Goal: Task Accomplishment & Management: Manage account settings

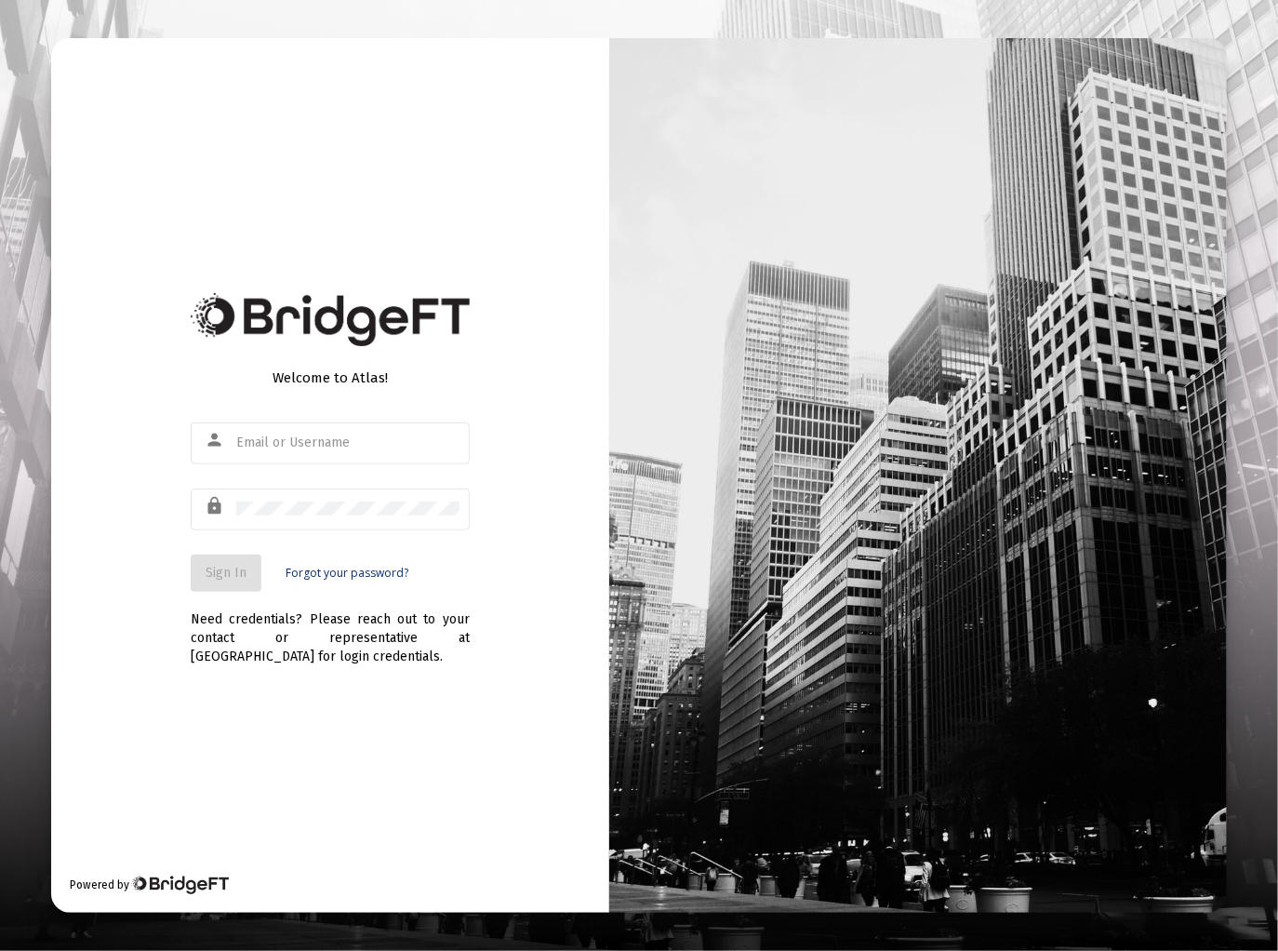
type input "[EMAIL_ADDRESS][DOMAIN_NAME]"
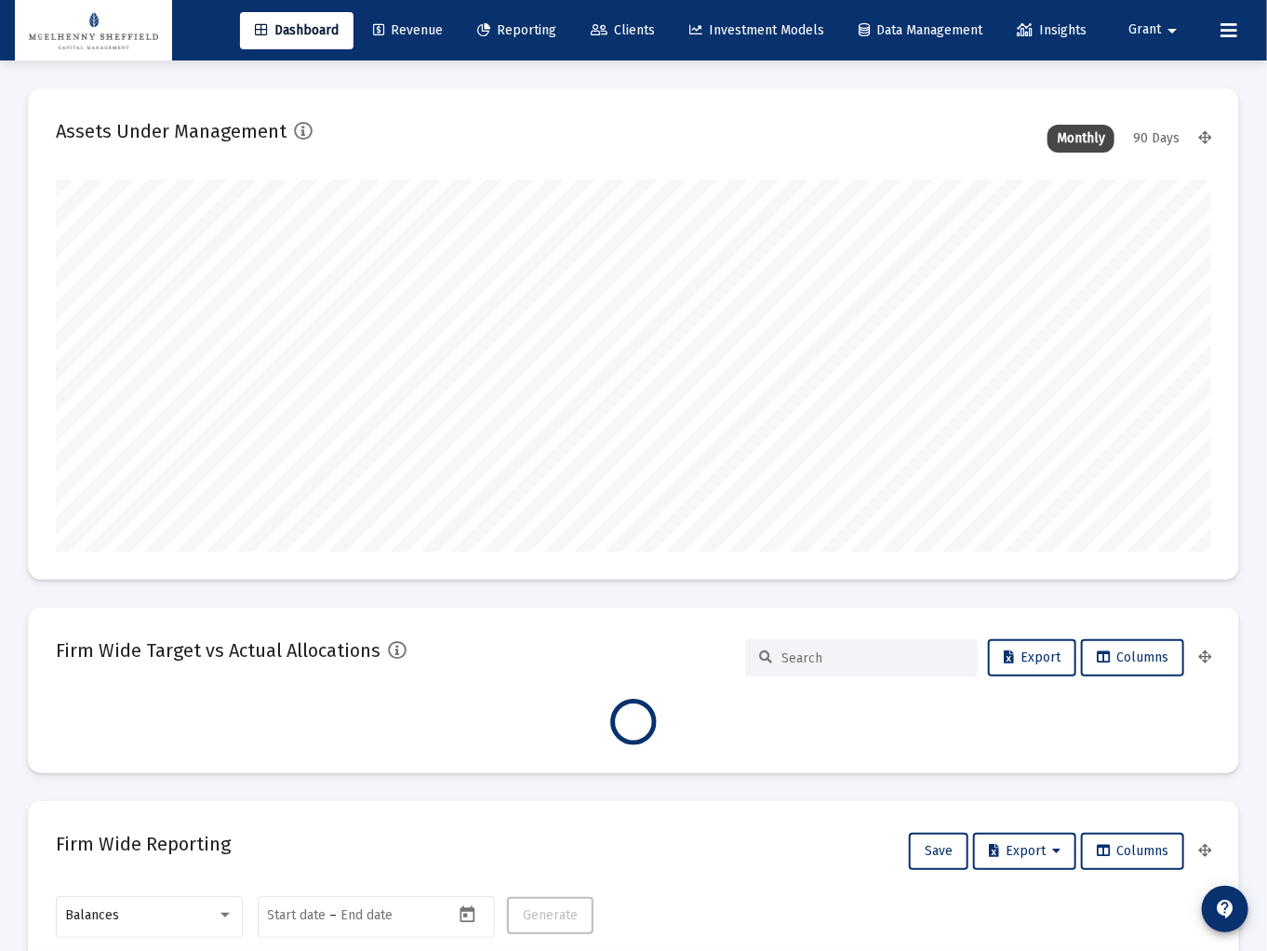
scroll to position [372, 620]
type input "[DATE]"
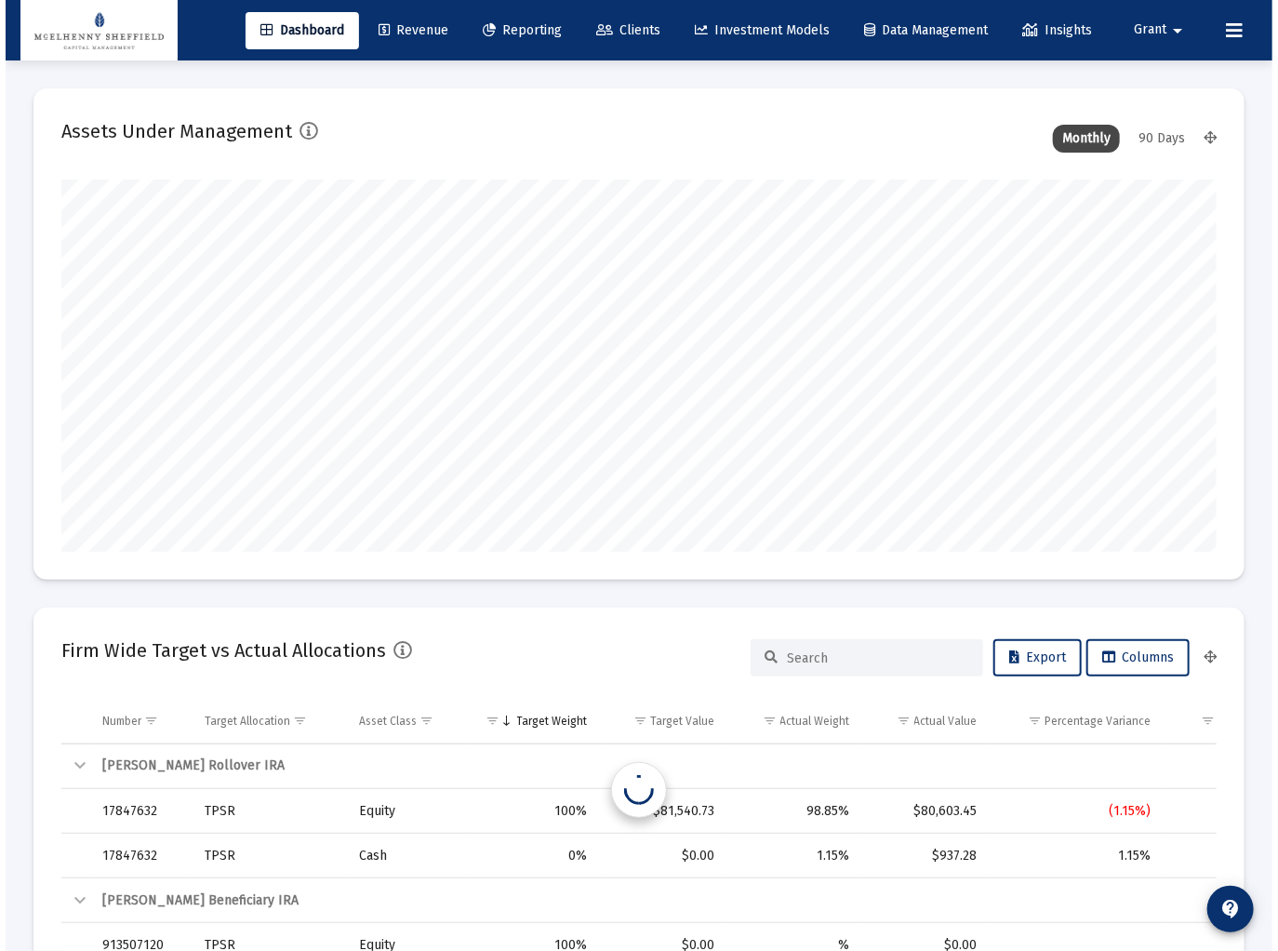
scroll to position [372, 536]
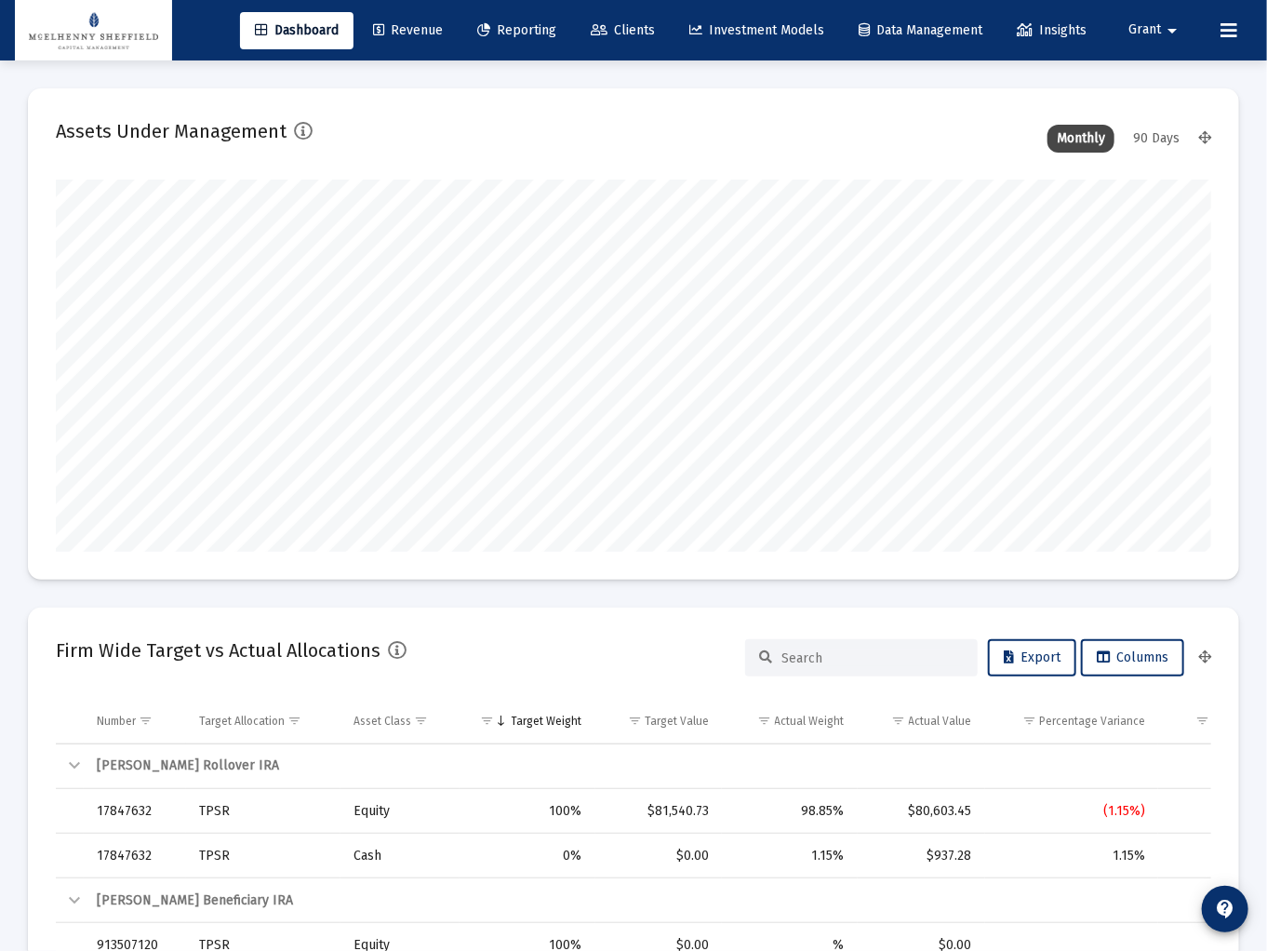
click at [509, 36] on span "Reporting" at bounding box center [516, 30] width 79 height 16
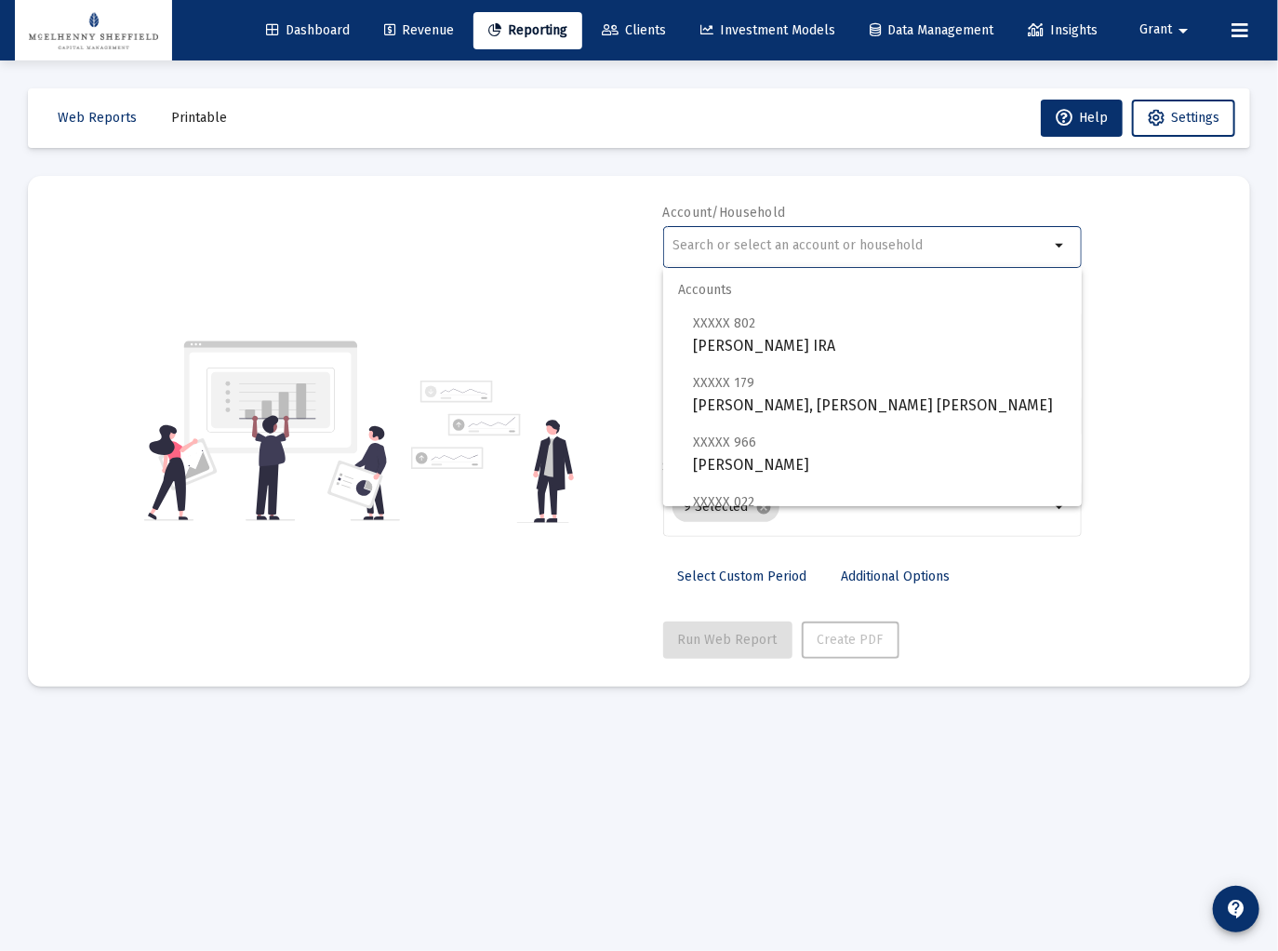
click at [766, 251] on input "text" at bounding box center [861, 245] width 377 height 15
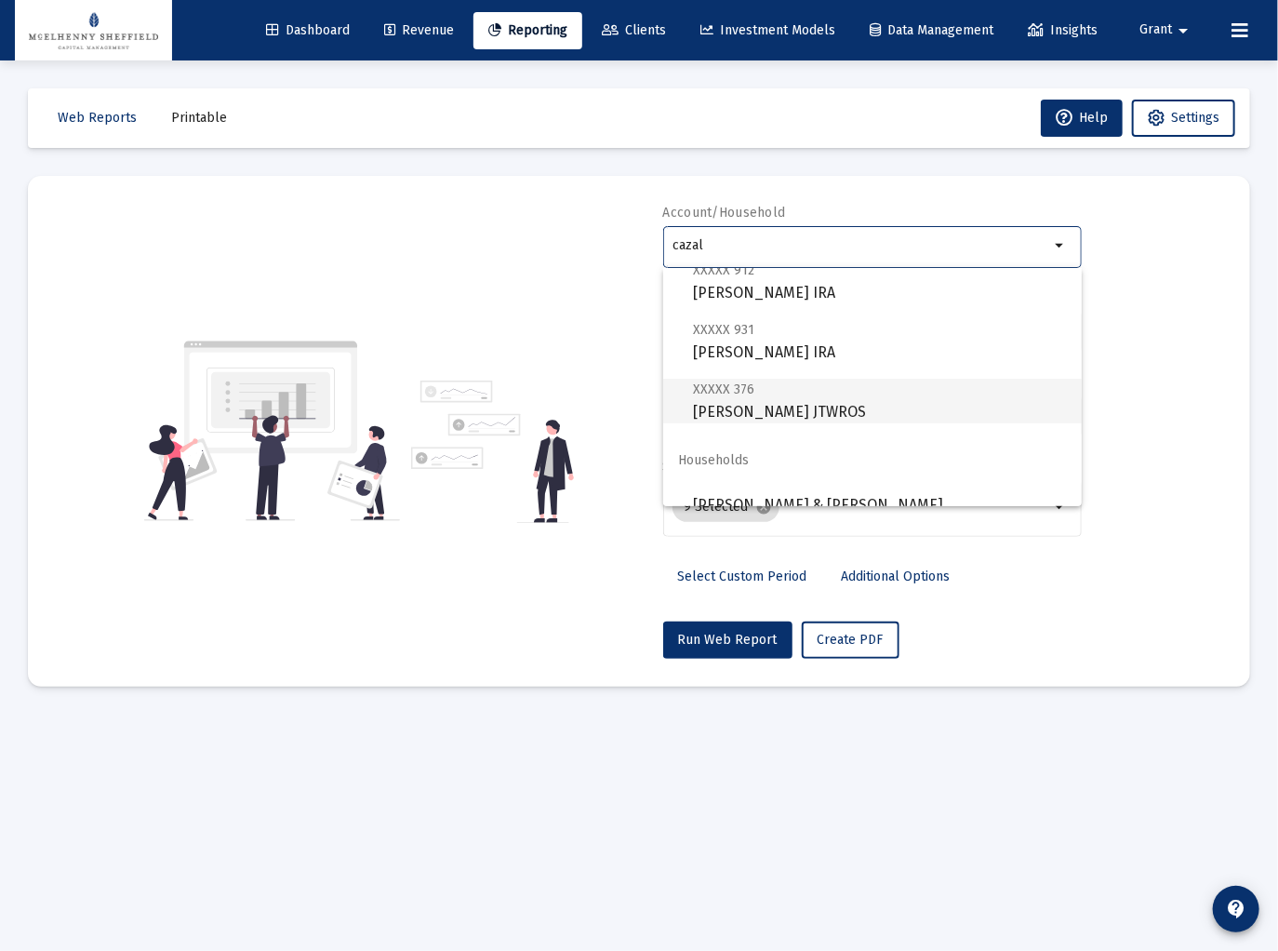
scroll to position [74, 0]
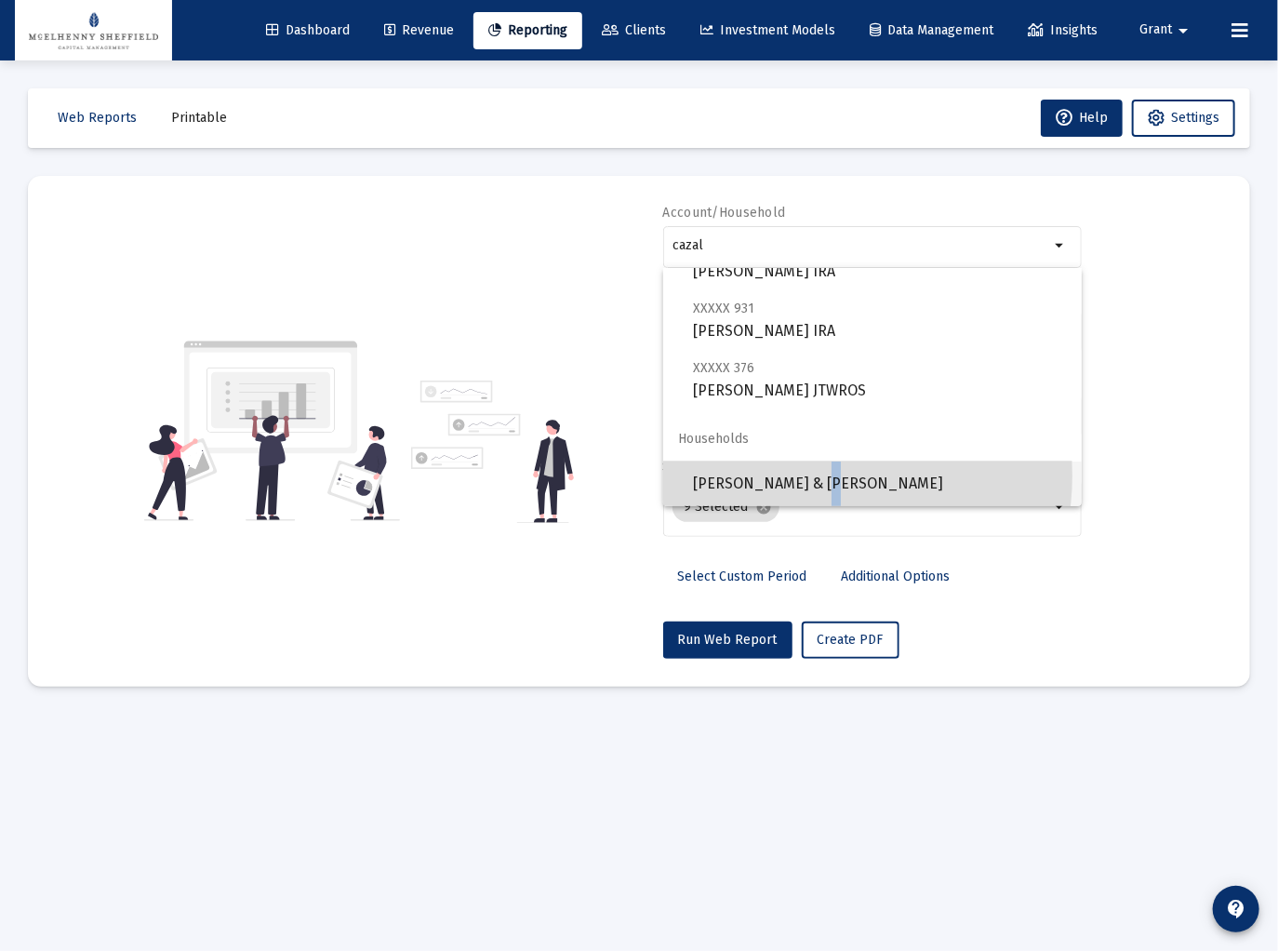
click at [802, 475] on span "[PERSON_NAME] & [PERSON_NAME]" at bounding box center [880, 483] width 374 height 45
type input "[PERSON_NAME] & [PERSON_NAME]"
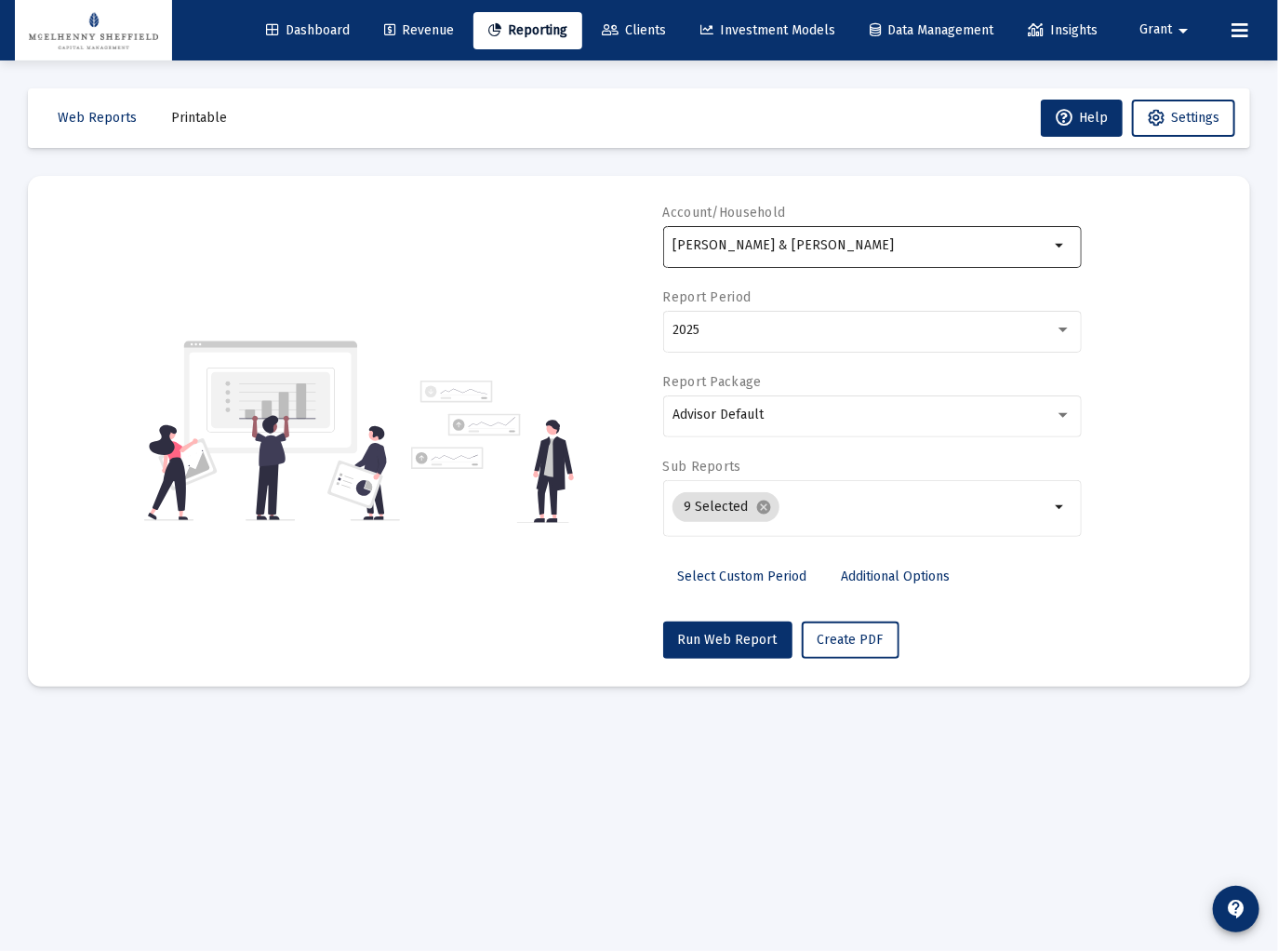
click at [992, 235] on div "[PERSON_NAME] & [PERSON_NAME]" at bounding box center [861, 245] width 377 height 46
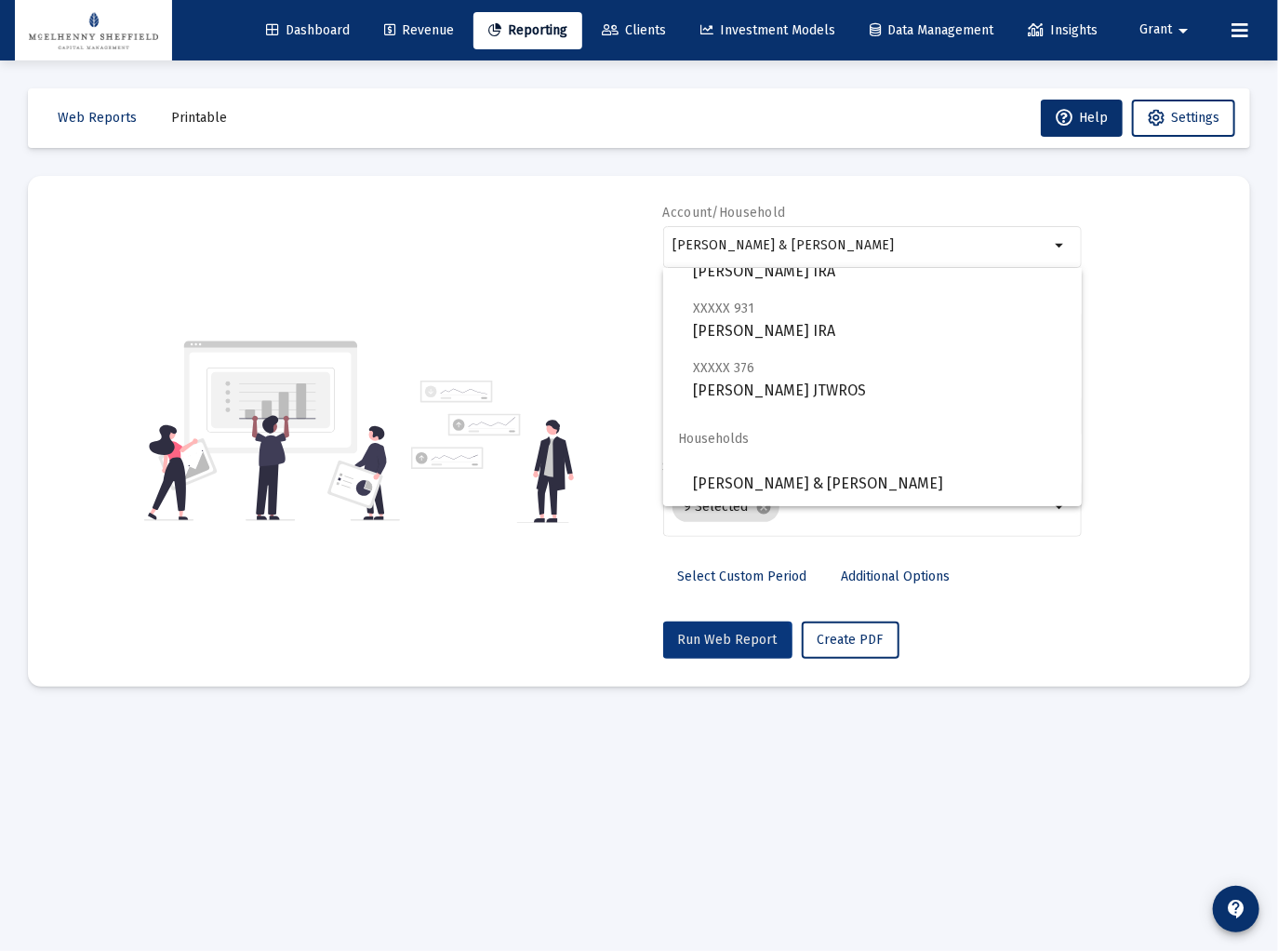
click at [723, 644] on span "Run Web Report" at bounding box center [728, 640] width 100 height 16
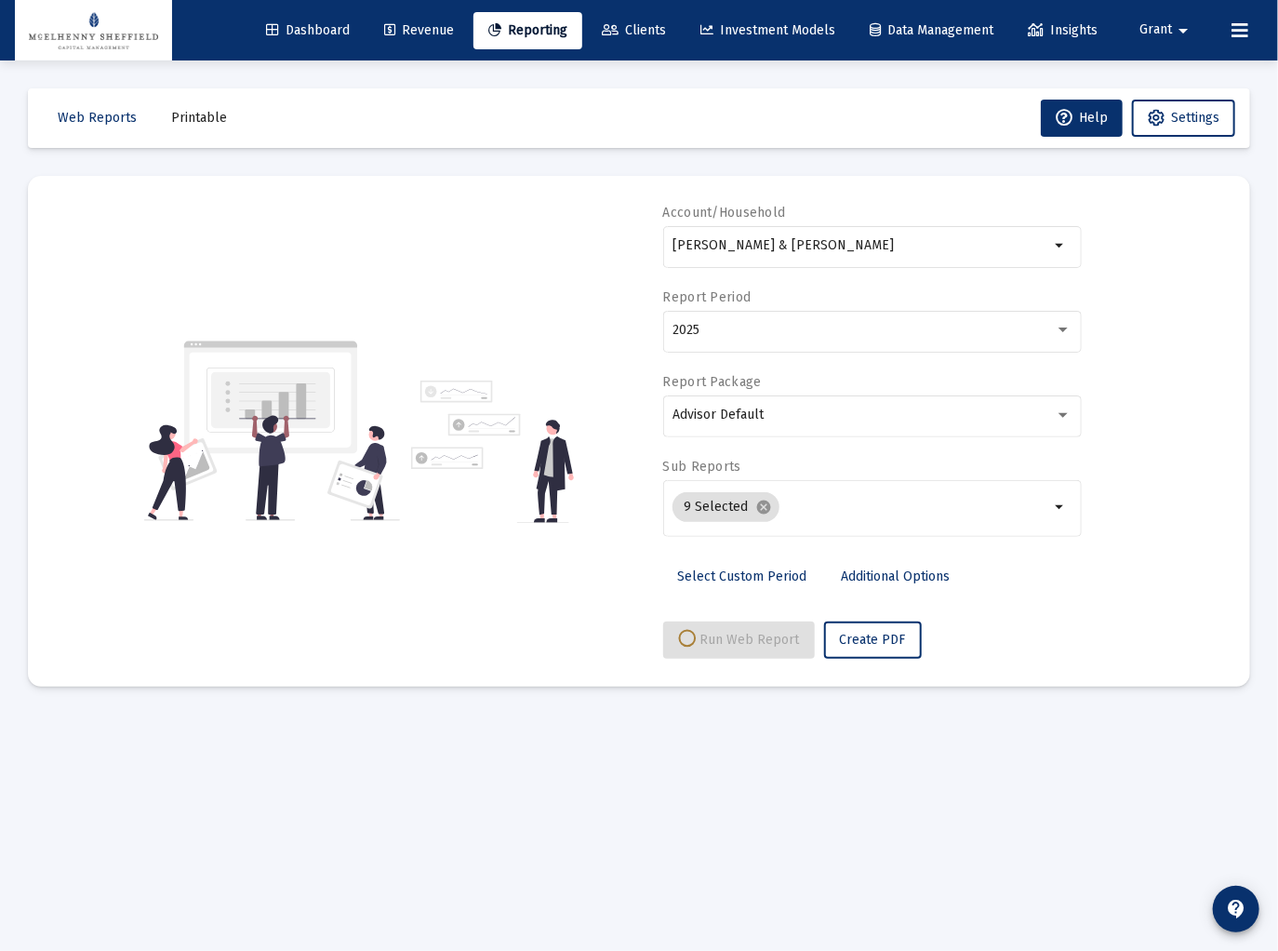
select select "View all"
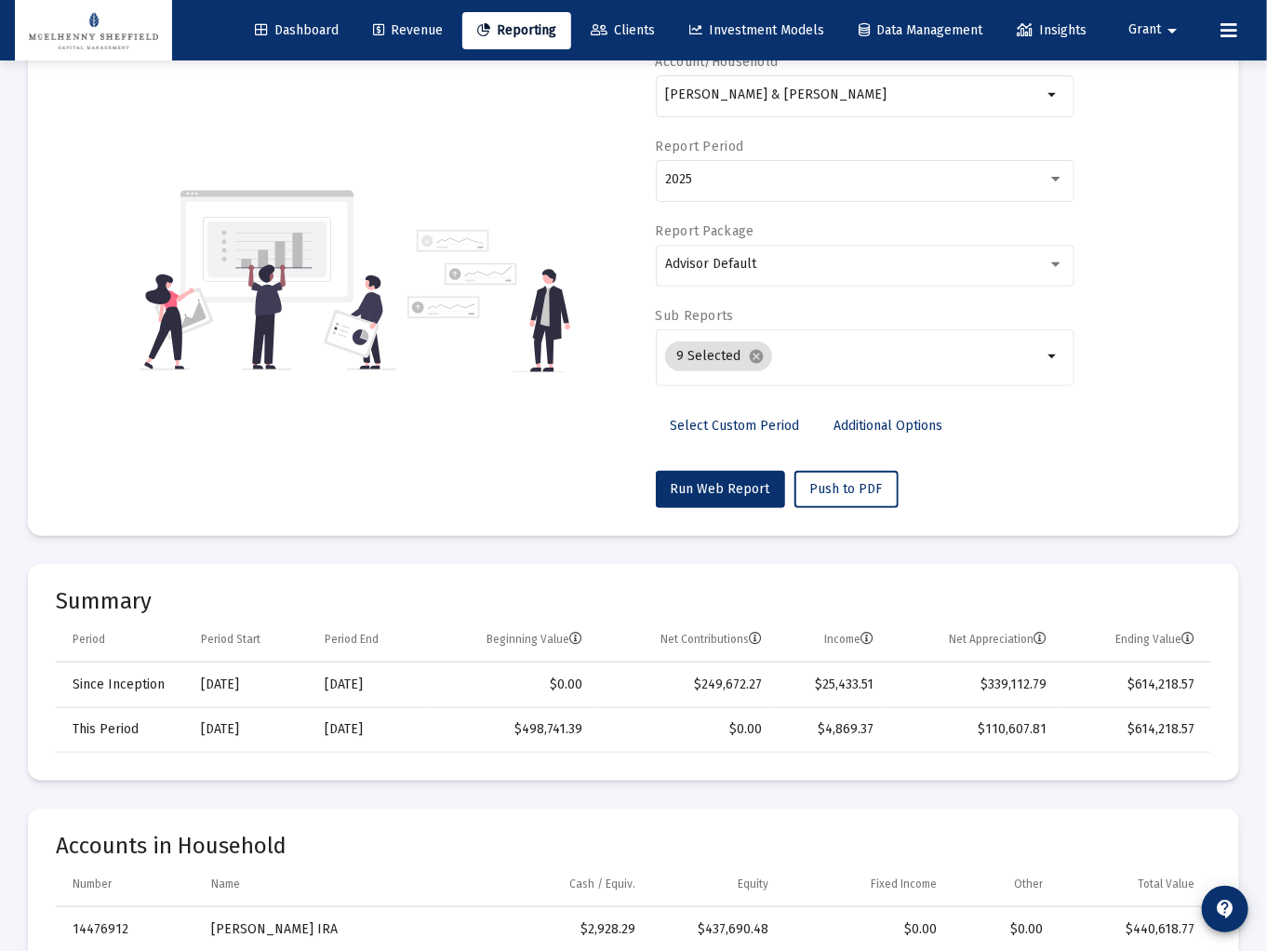
scroll to position [149, 0]
click at [605, 28] on span "Clients" at bounding box center [623, 30] width 64 height 16
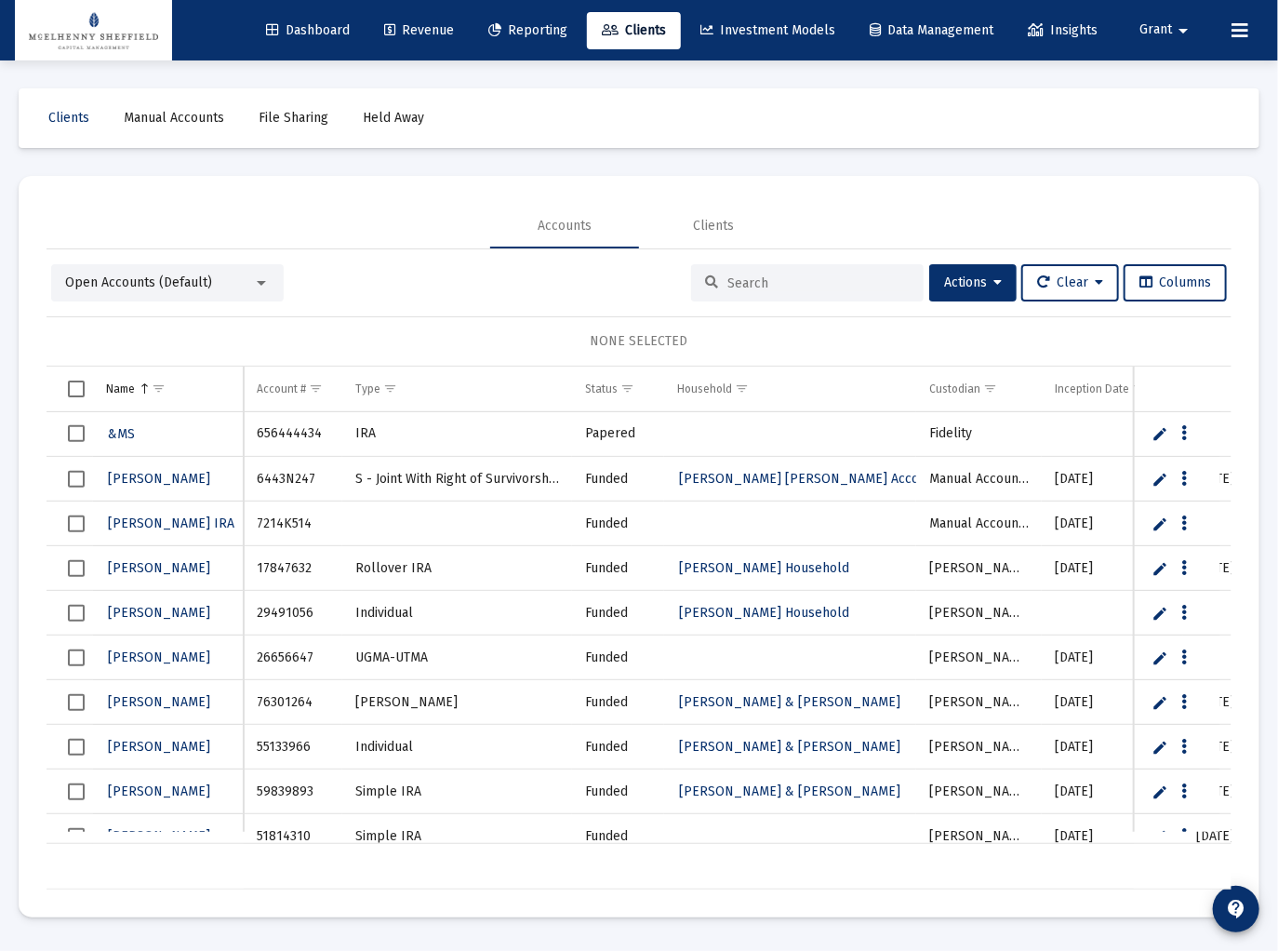
click at [803, 281] on input at bounding box center [818, 283] width 182 height 16
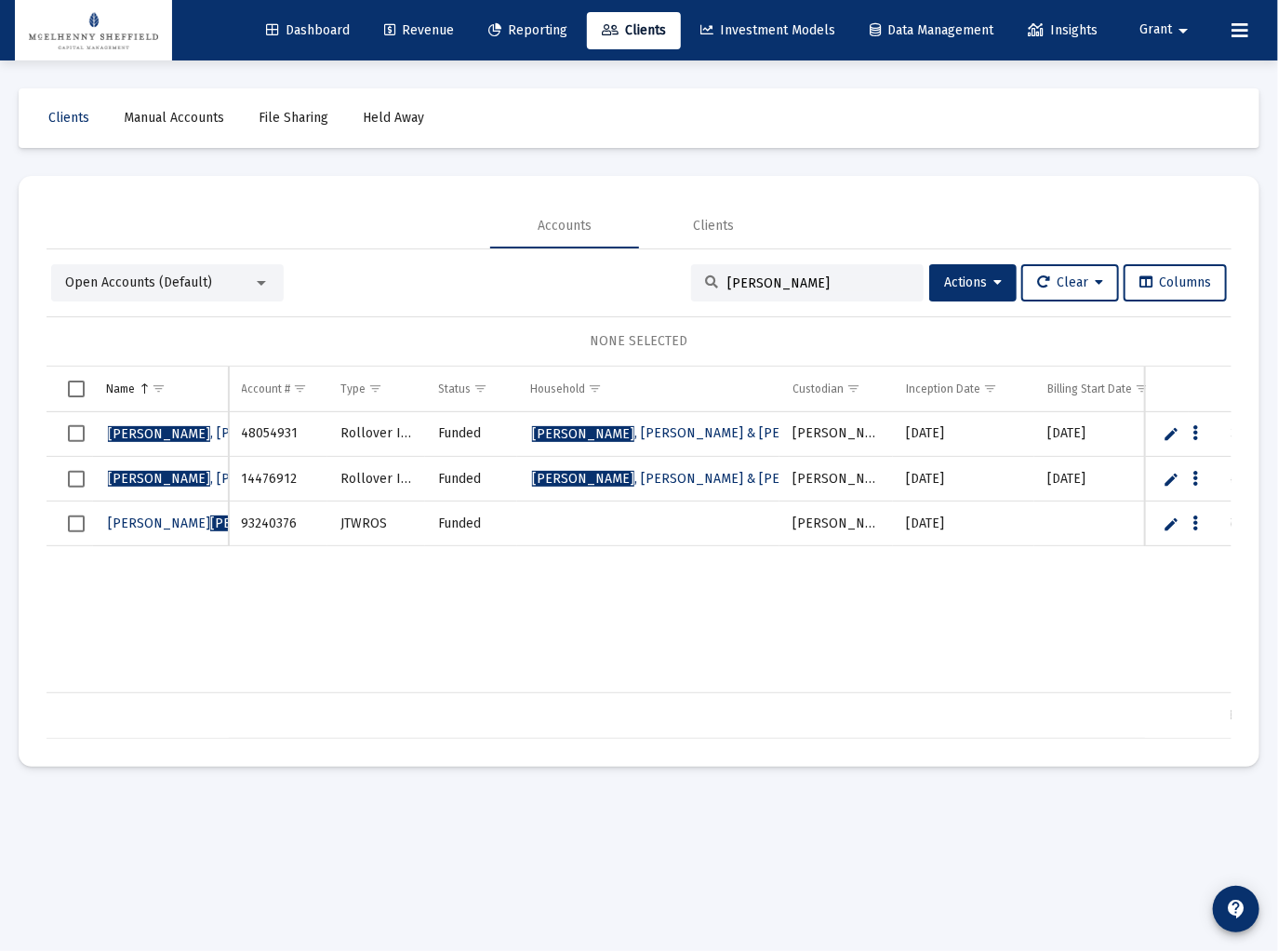
type input "[PERSON_NAME]"
click at [77, 521] on span "Select row" at bounding box center [76, 523] width 17 height 17
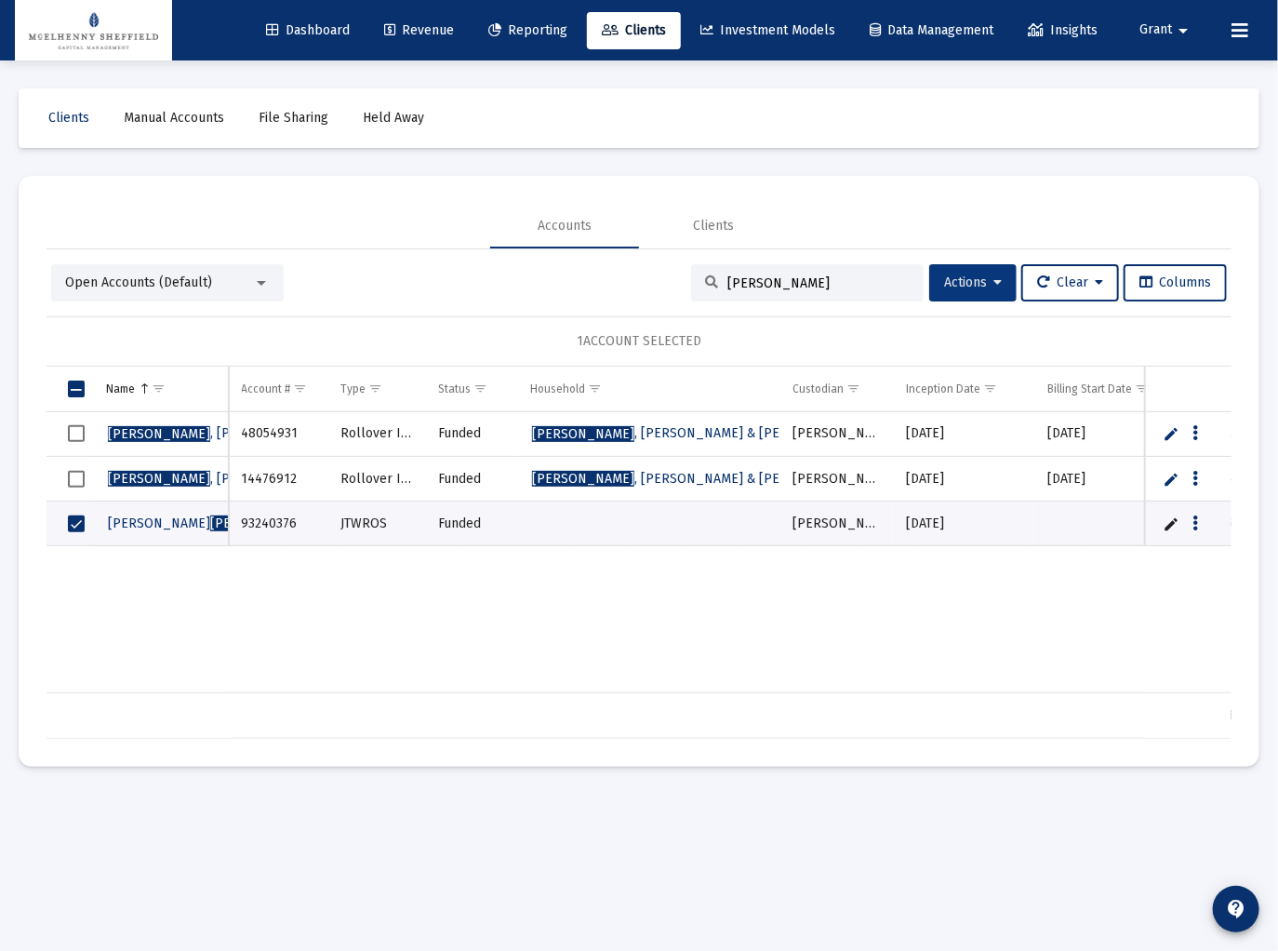
click at [1000, 276] on button "Actions" at bounding box center [972, 282] width 87 height 37
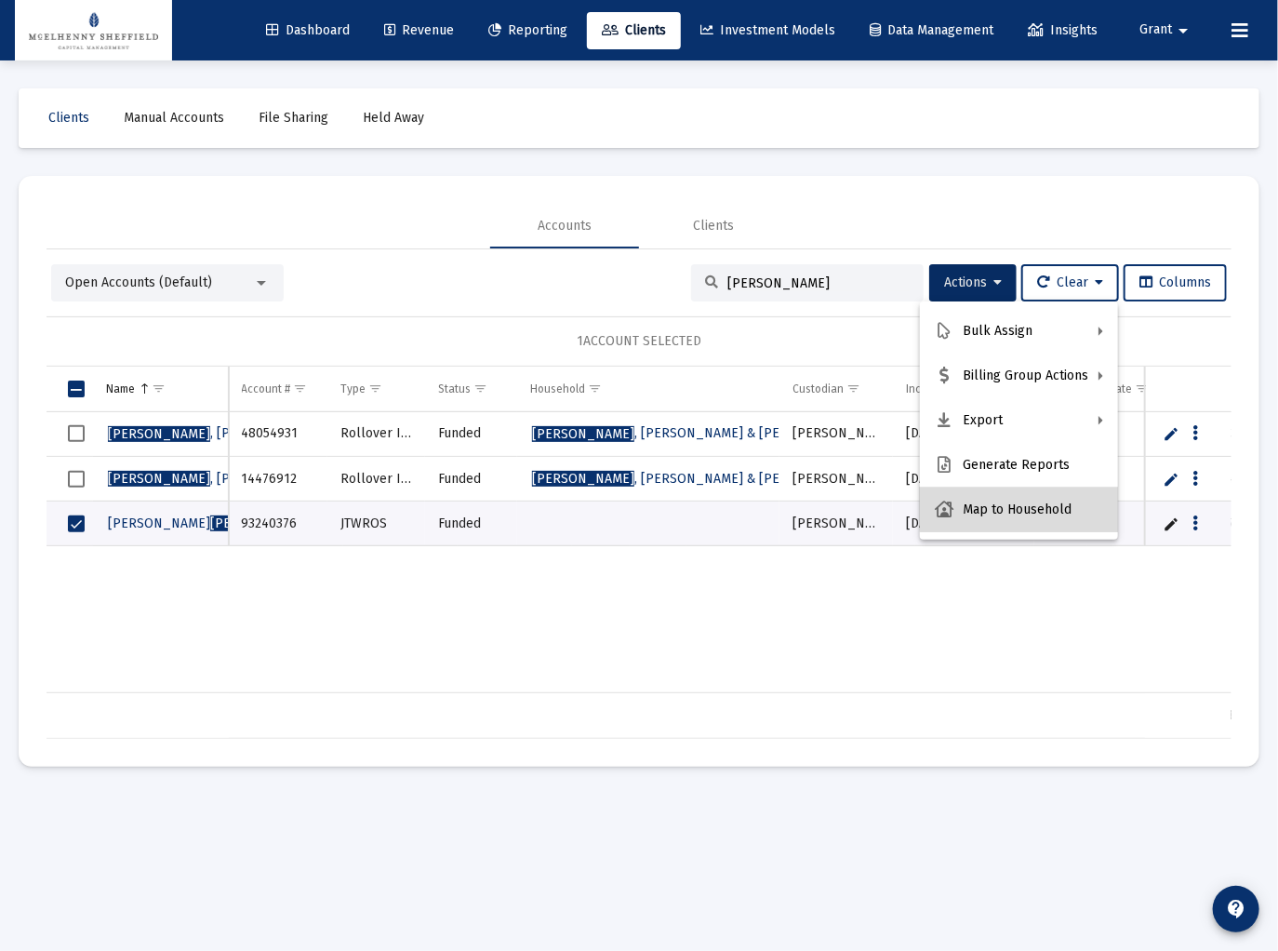
click at [1040, 506] on button "Map to Household" at bounding box center [1019, 509] width 198 height 45
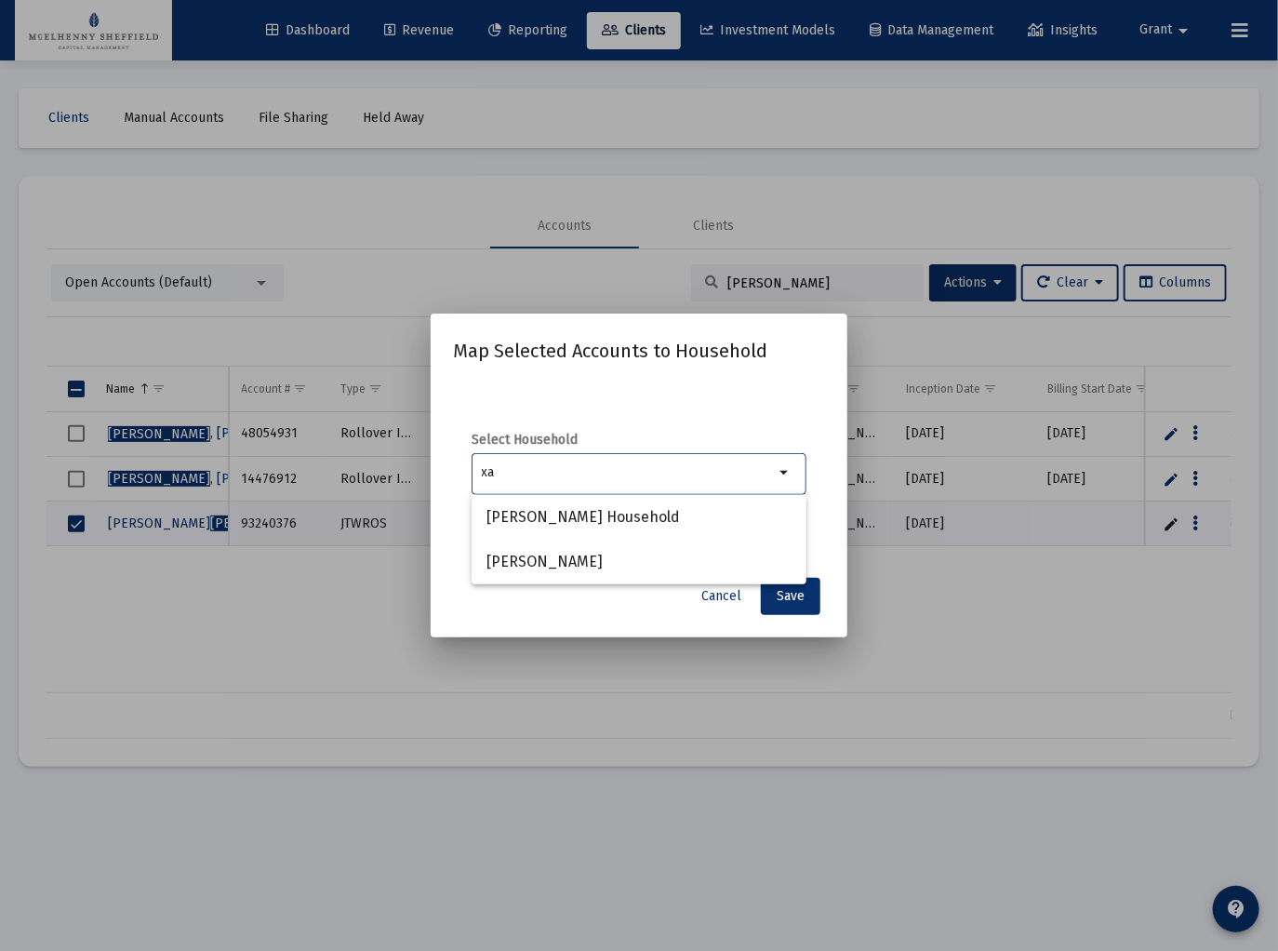
type input "x"
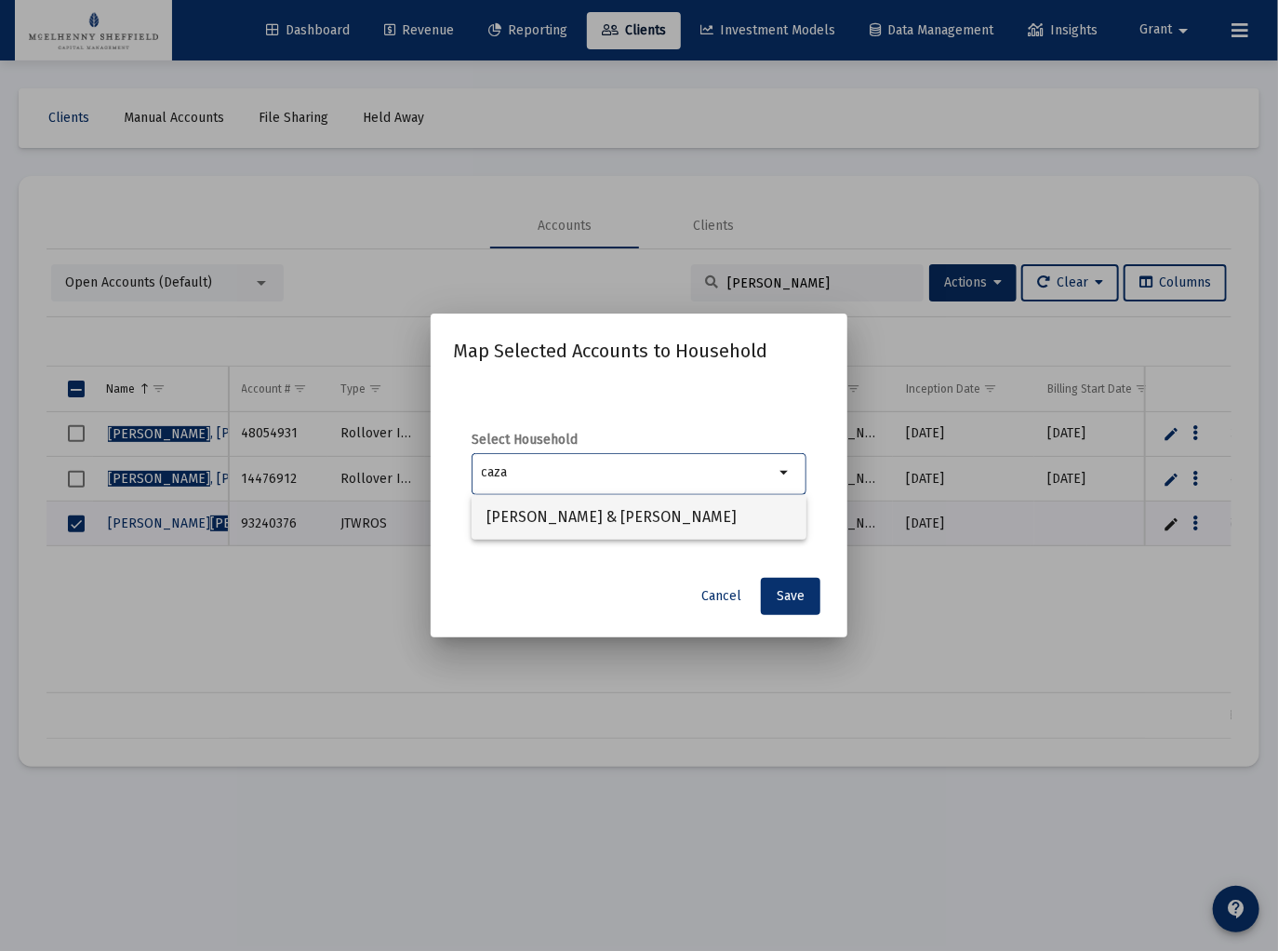
click at [687, 514] on span "[PERSON_NAME] & [PERSON_NAME]" at bounding box center [639, 517] width 305 height 45
type input "[PERSON_NAME] & [PERSON_NAME]"
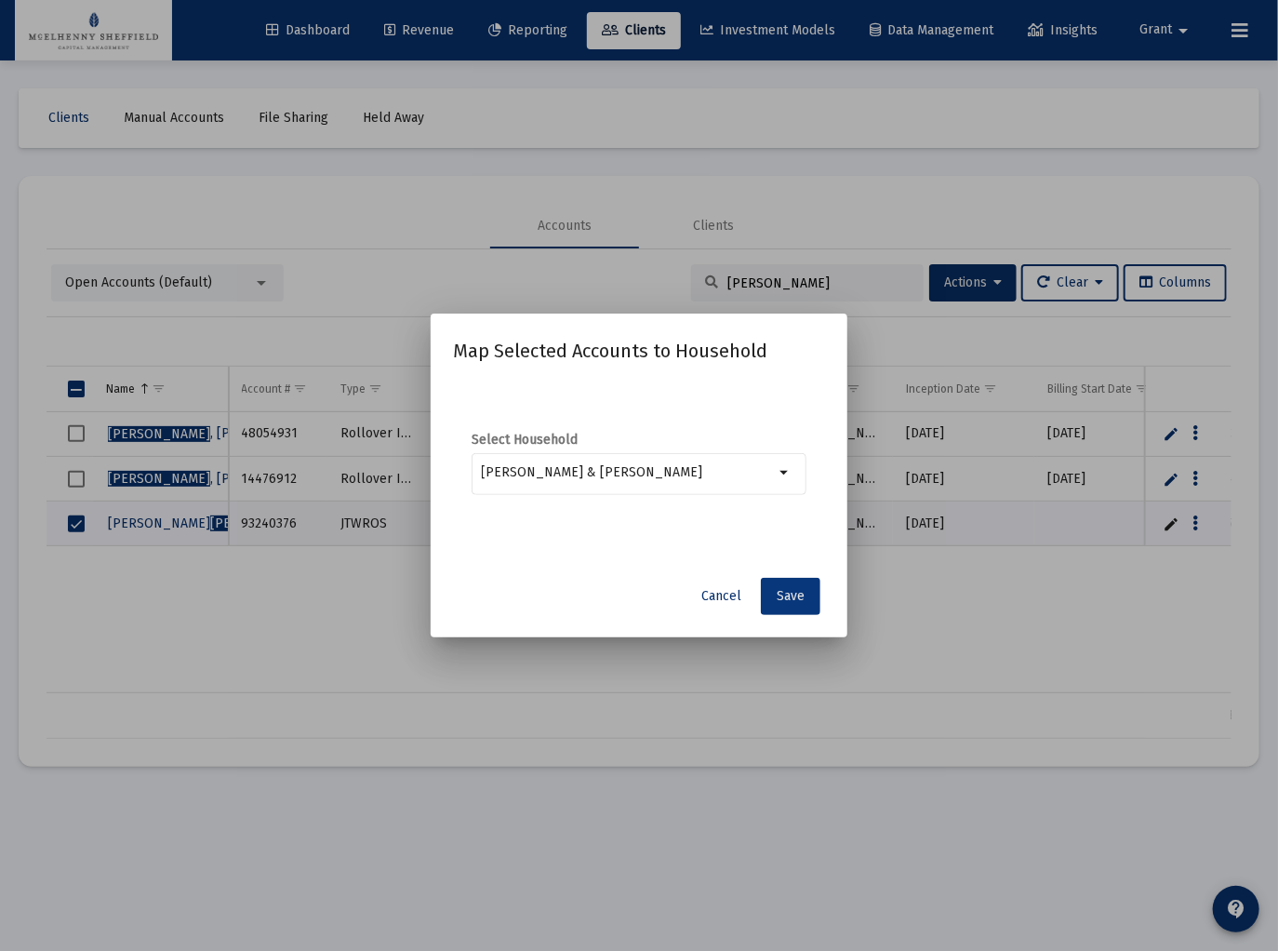
click at [790, 595] on span "Save" at bounding box center [791, 596] width 28 height 16
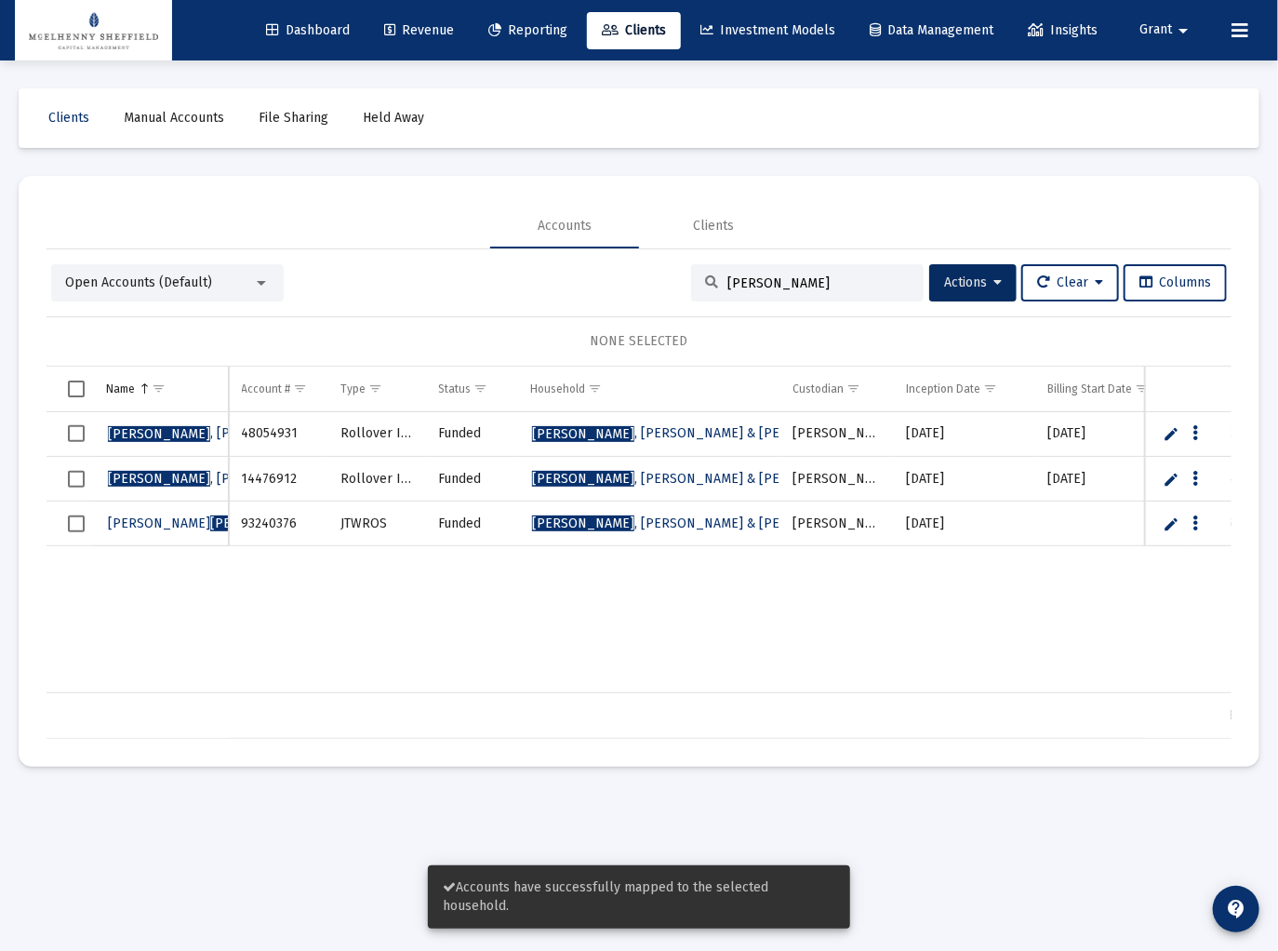
click at [535, 27] on span "Reporting" at bounding box center [527, 30] width 79 height 16
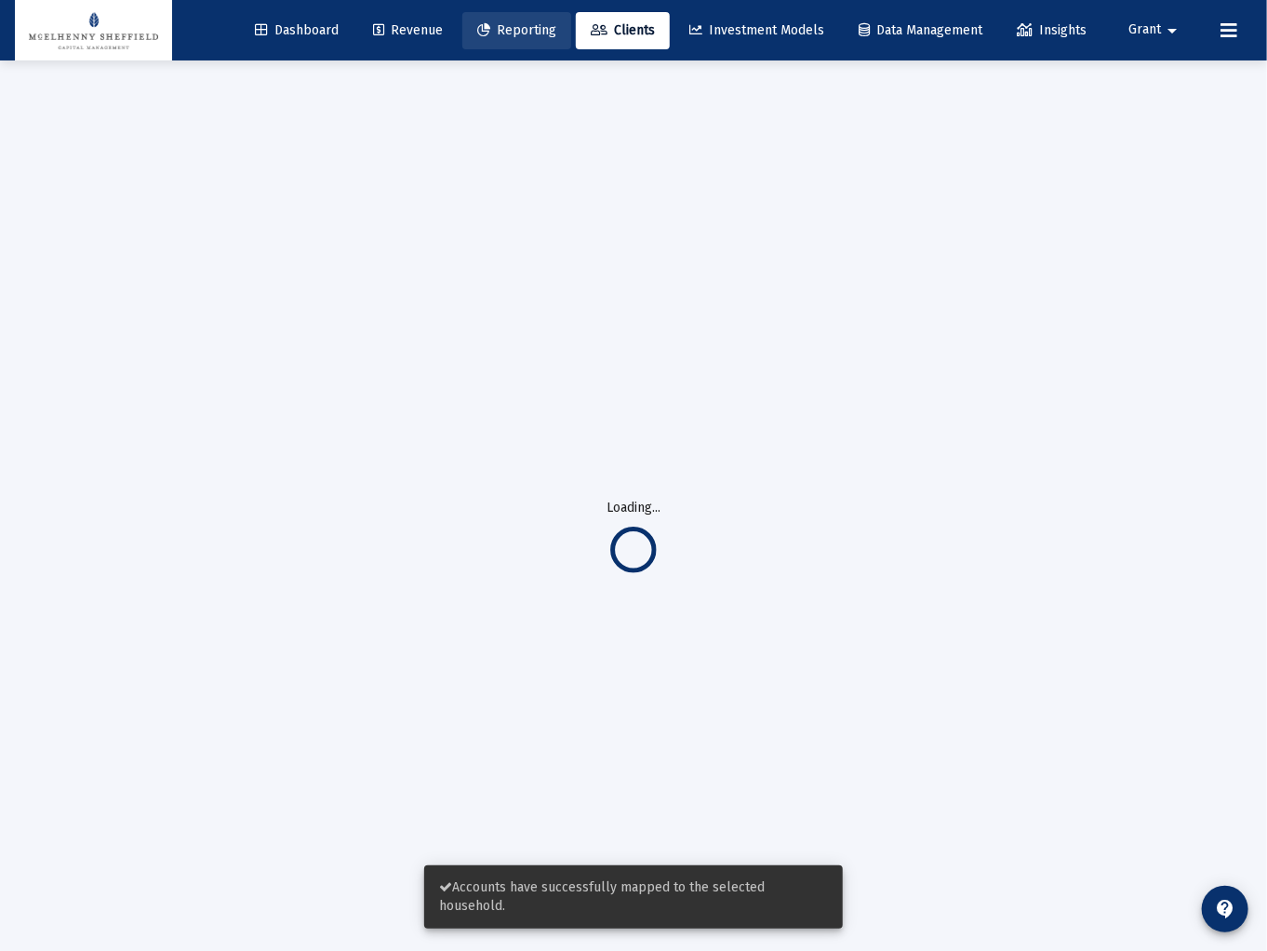
select select "View all"
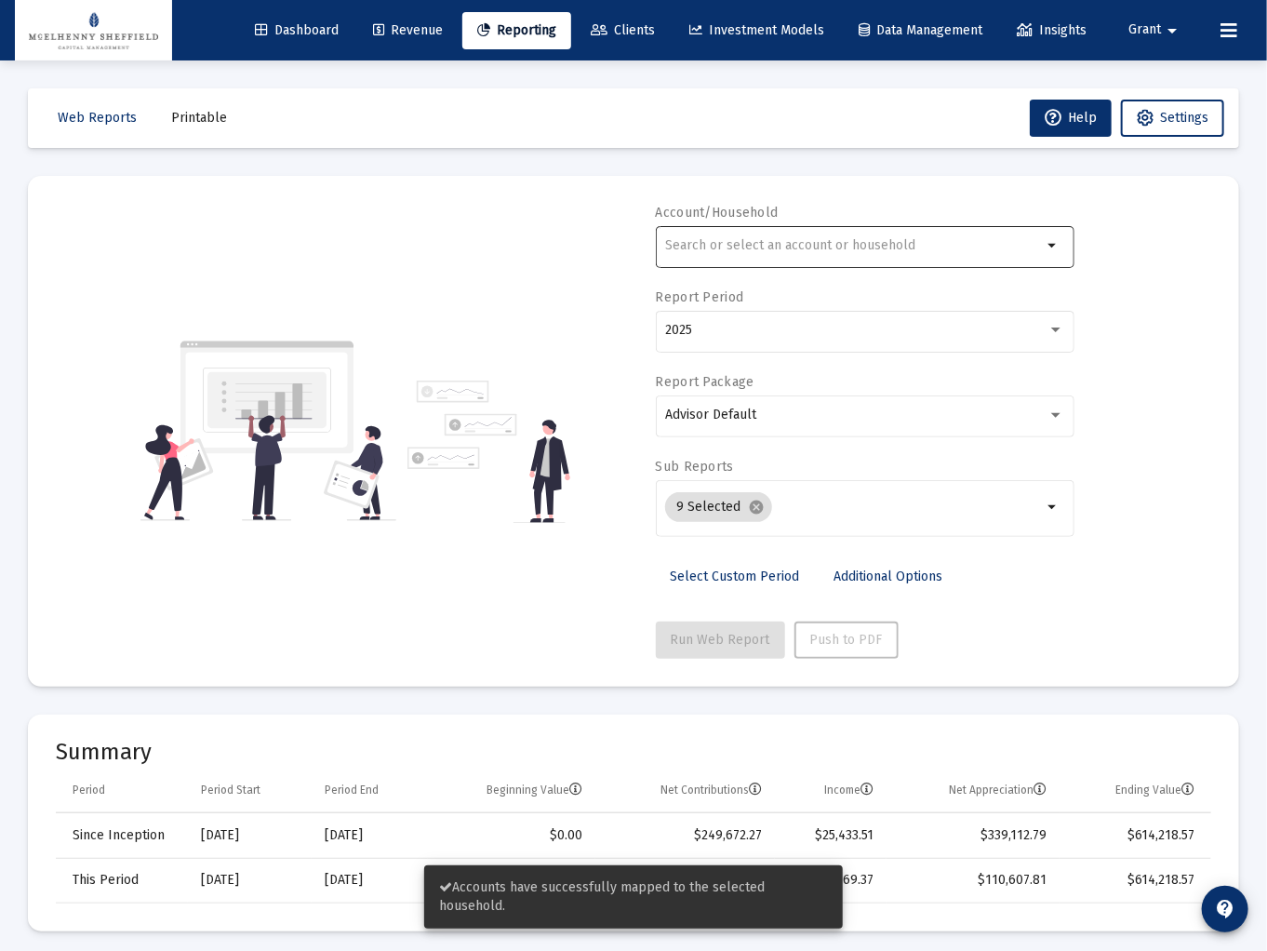
drag, startPoint x: 782, startPoint y: 272, endPoint x: 792, endPoint y: 260, distance: 14.5
click at [783, 269] on div "arrow_drop_down" at bounding box center [865, 256] width 419 height 60
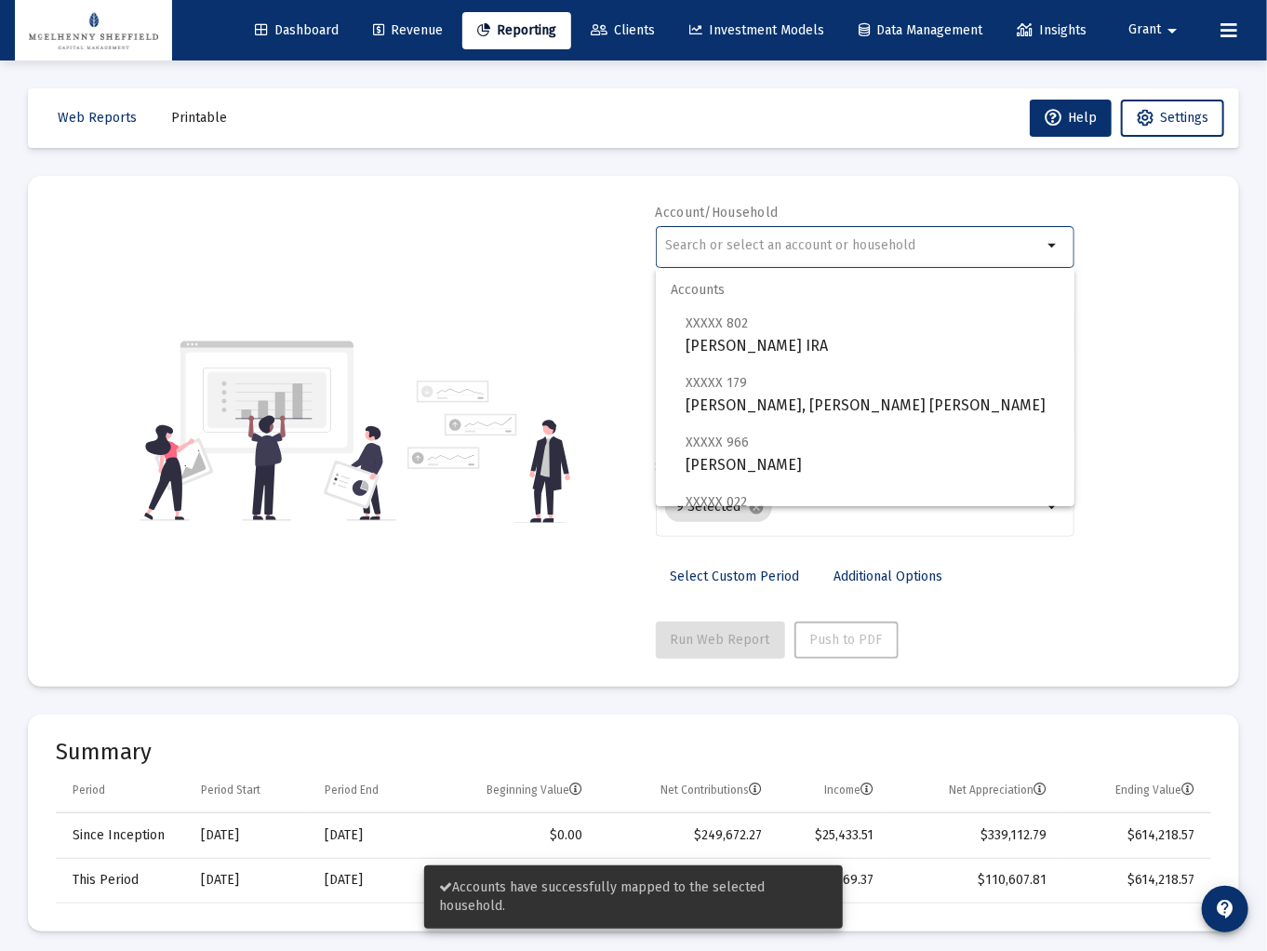
click at [796, 249] on input "text" at bounding box center [853, 245] width 377 height 15
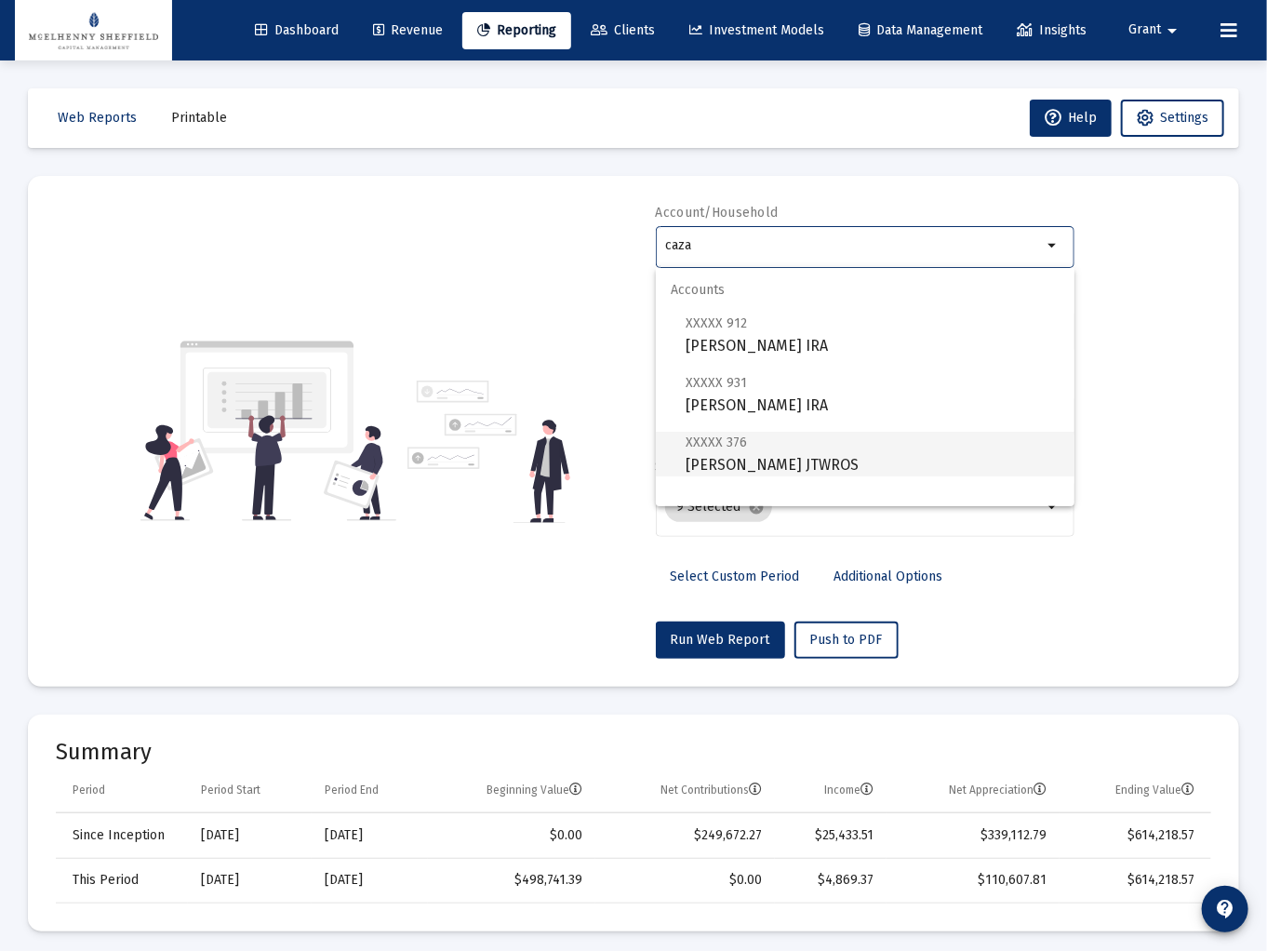
scroll to position [74, 0]
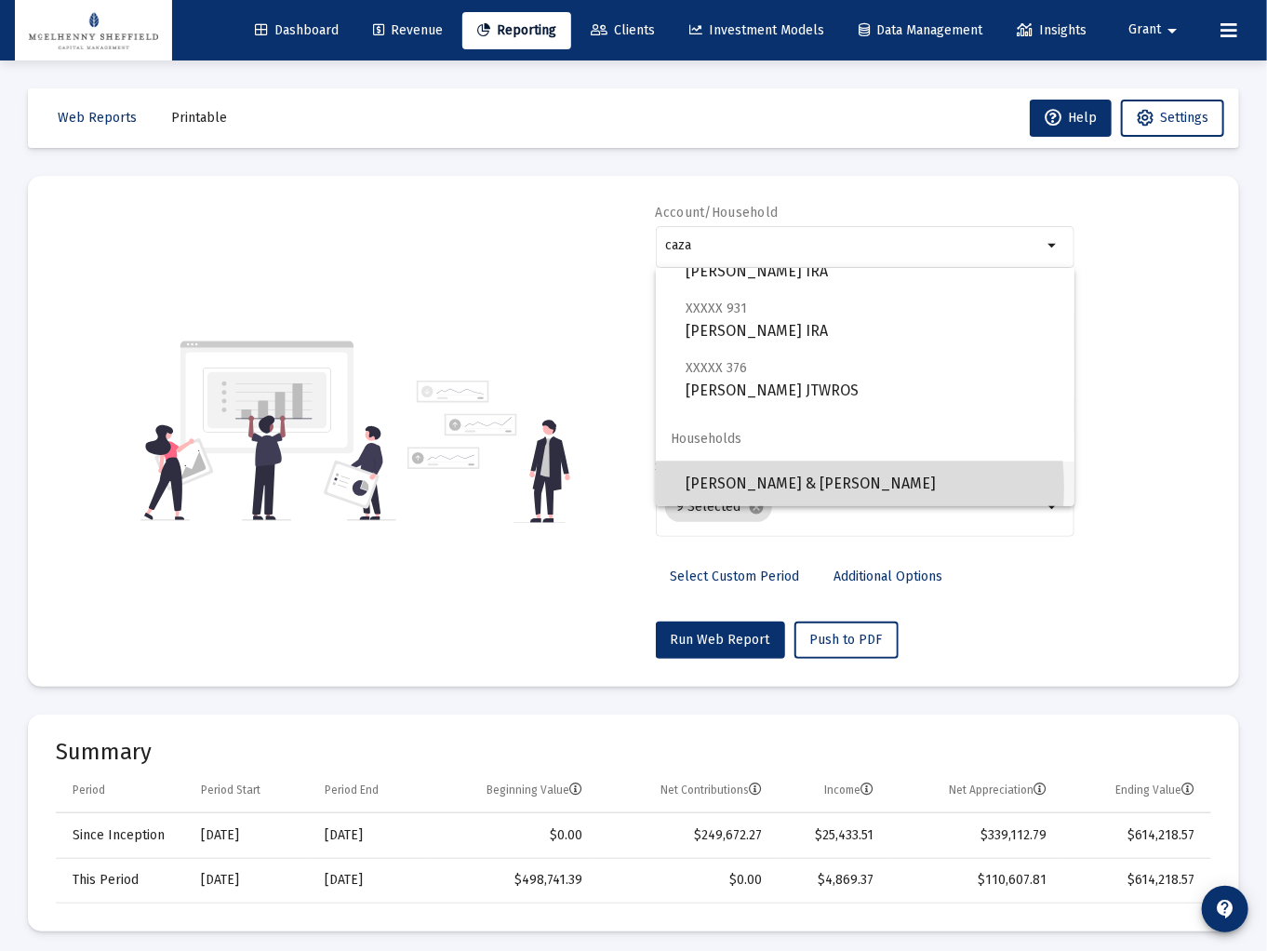
click at [800, 487] on span "[PERSON_NAME] & [PERSON_NAME]" at bounding box center [873, 483] width 374 height 45
type input "[PERSON_NAME] & [PERSON_NAME]"
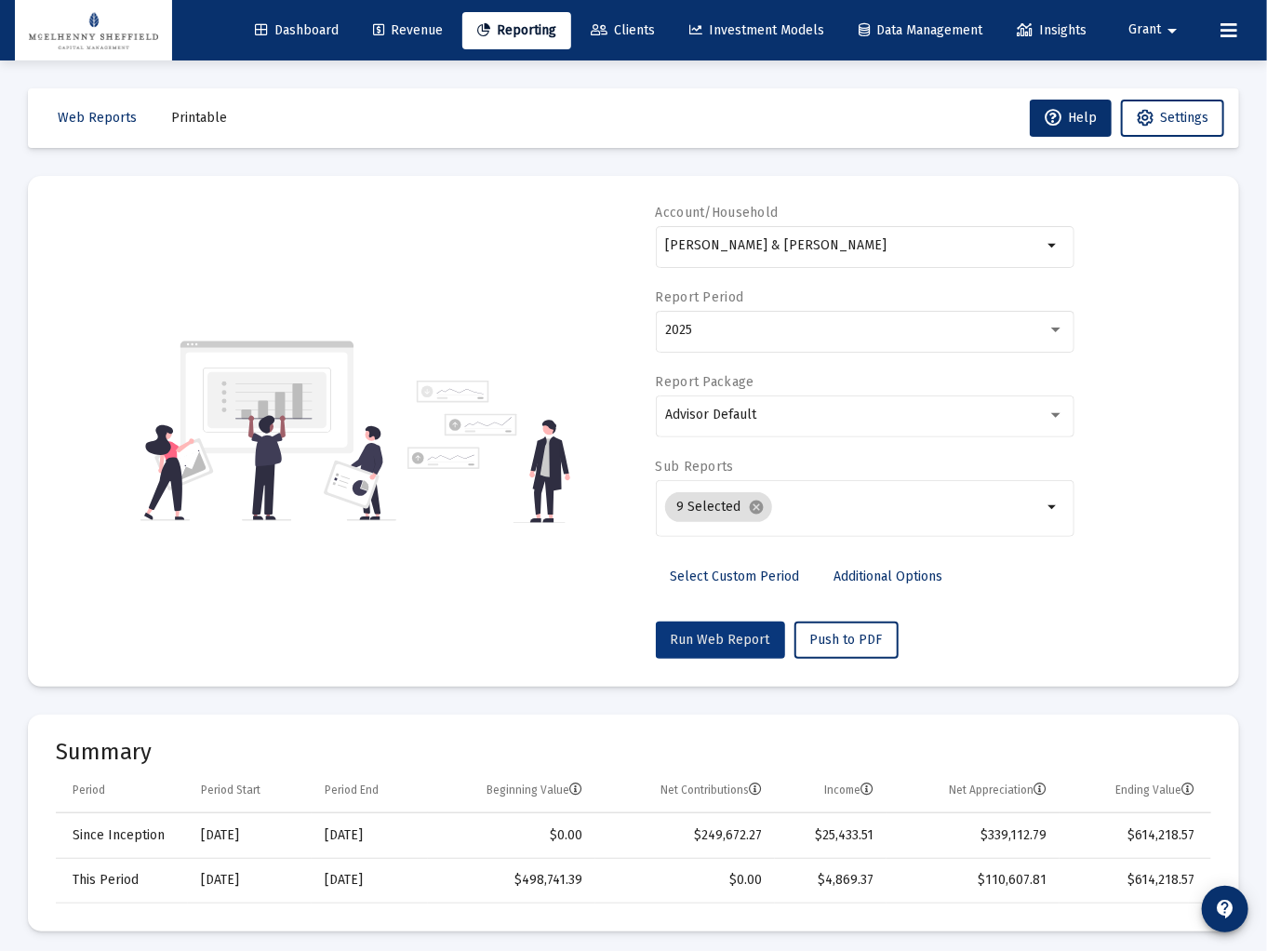
click at [728, 636] on span "Run Web Report" at bounding box center [721, 640] width 100 height 16
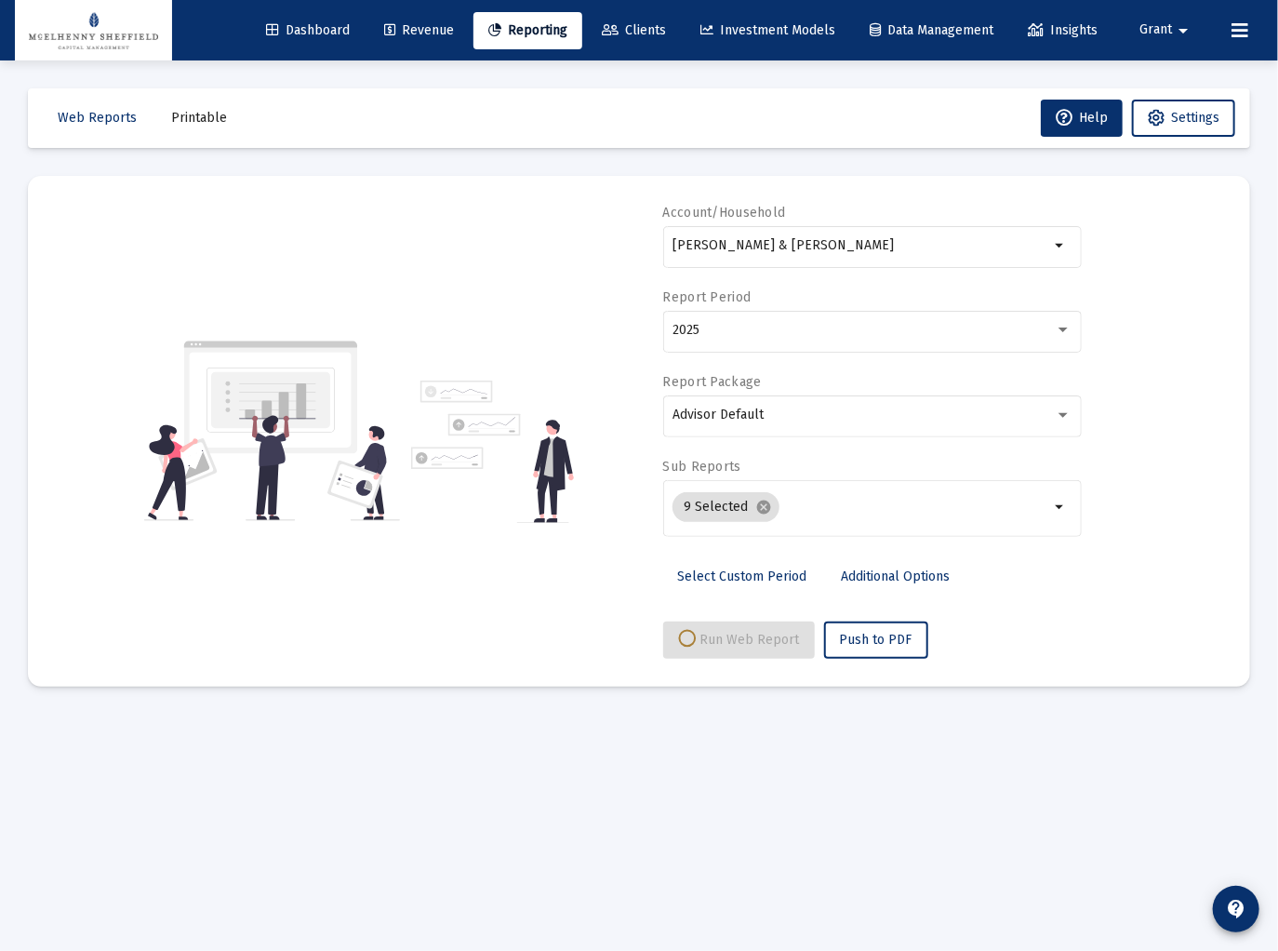
select select "View all"
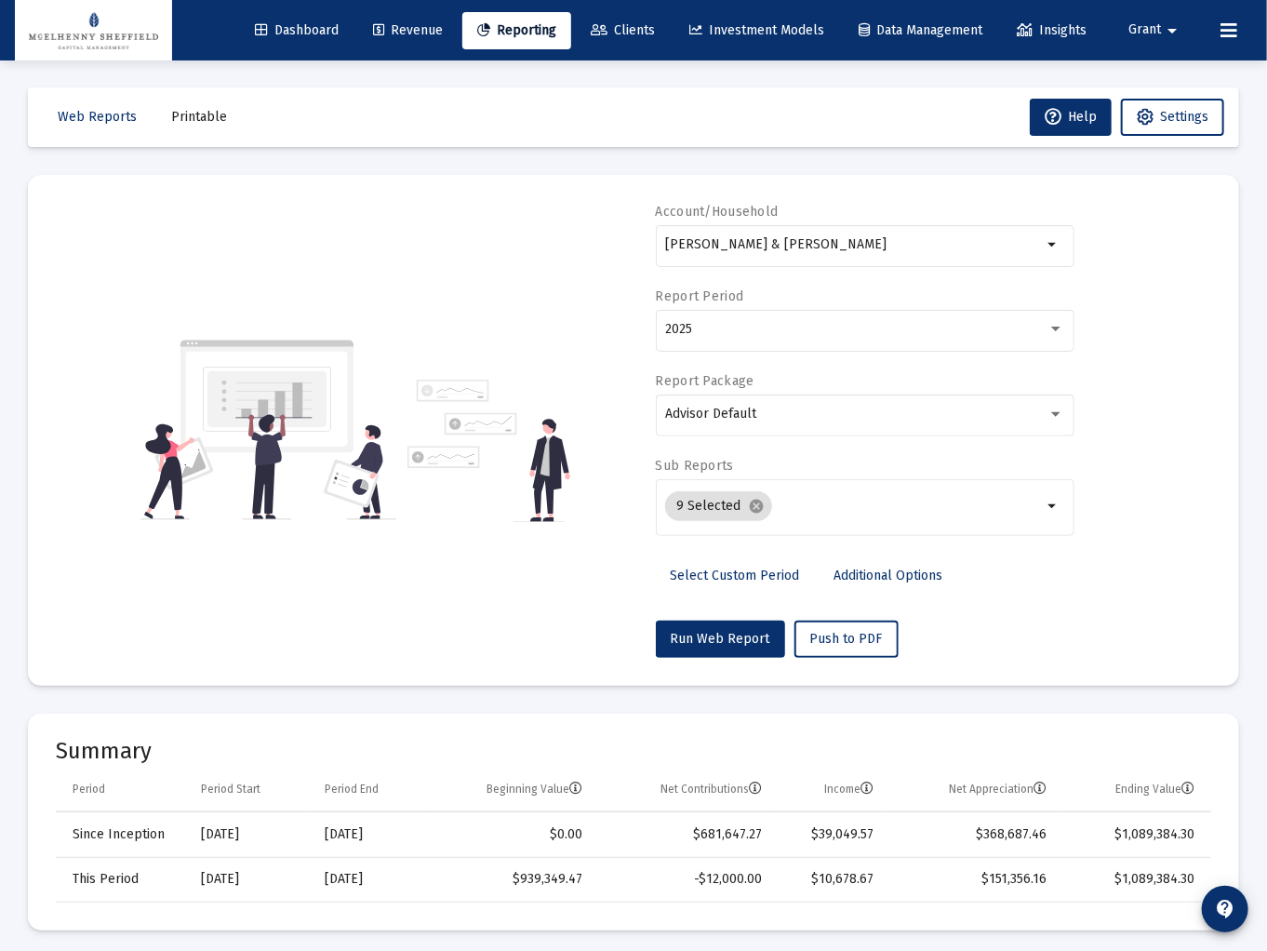
scroll to position [0, 0]
